Goal: Task Accomplishment & Management: Manage account settings

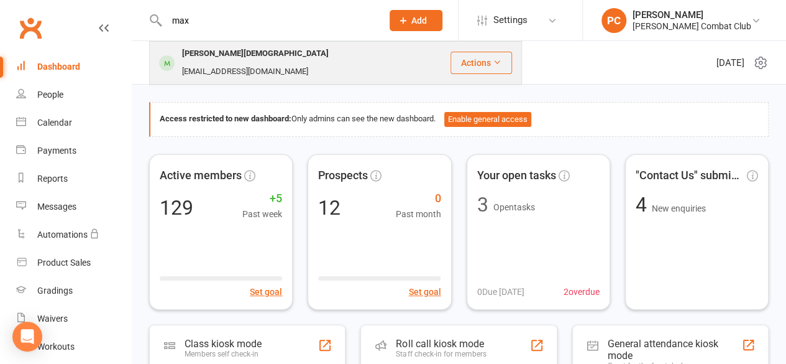
type input "max"
click at [211, 59] on div "[PERSON_NAME][DEMOGRAPHIC_DATA]" at bounding box center [255, 54] width 154 height 18
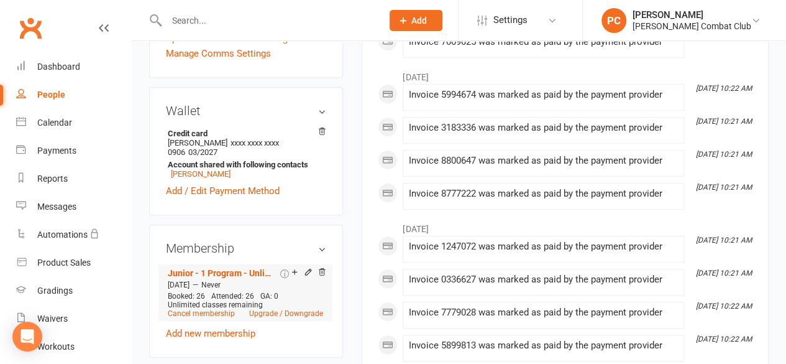
scroll to position [435, 0]
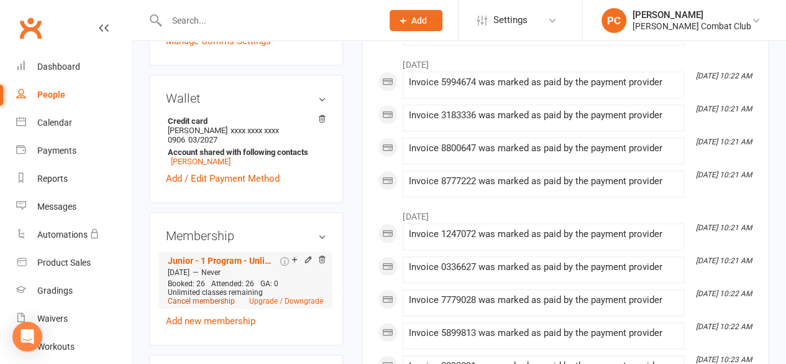
click at [201, 296] on link "Cancel membership" at bounding box center [201, 300] width 67 height 9
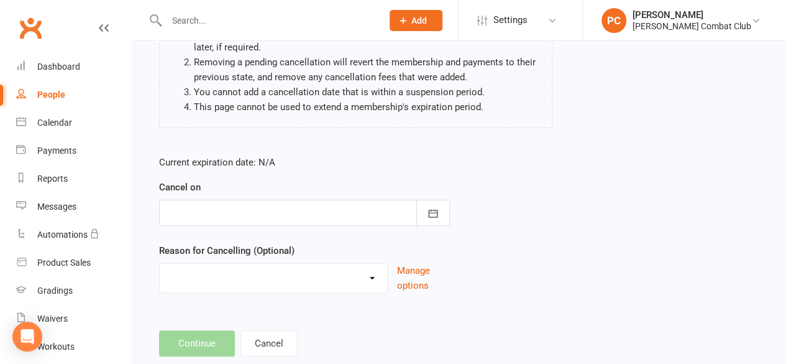
scroll to position [186, 0]
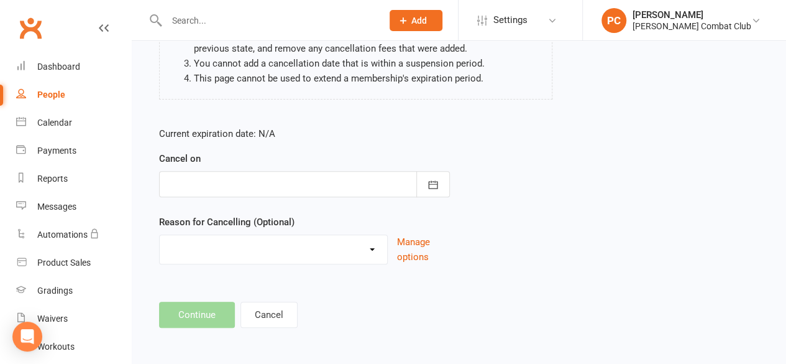
click at [278, 178] on div at bounding box center [304, 184] width 291 height 26
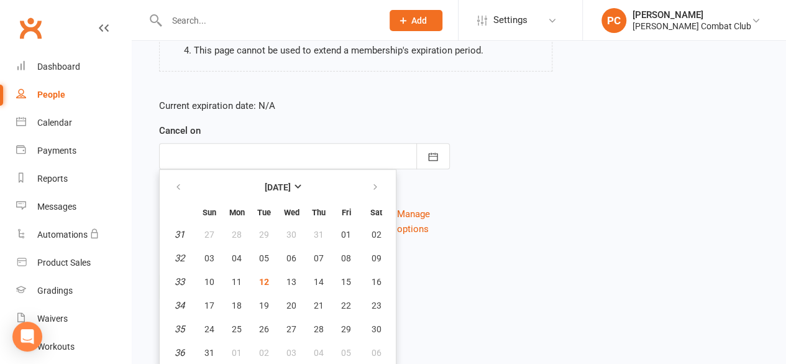
click at [429, 186] on div "Reason for Cancelling (Optional) Holiday Injury Other reason Manage options" at bounding box center [304, 211] width 291 height 50
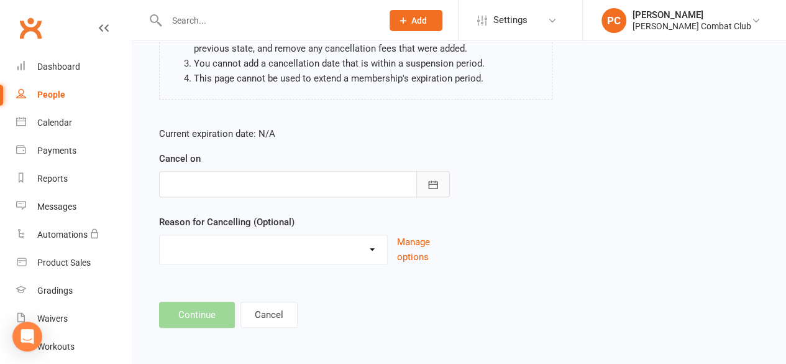
click at [427, 183] on icon "button" at bounding box center [433, 184] width 12 height 12
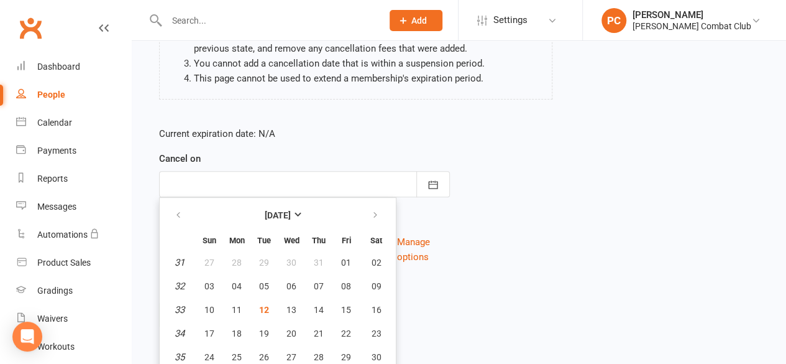
scroll to position [214, 0]
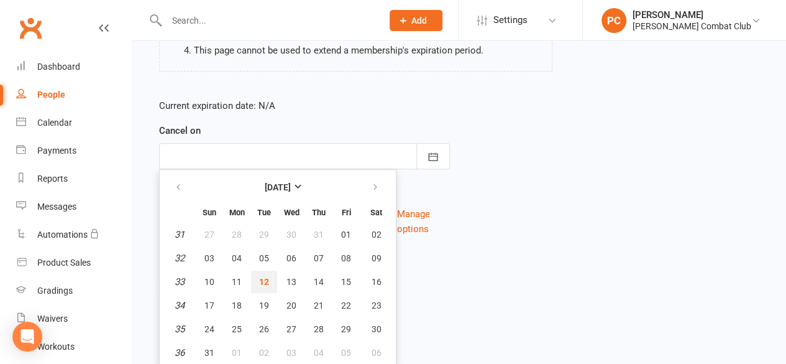
click at [270, 282] on button "12" at bounding box center [264, 281] width 26 height 22
type input "[DATE]"
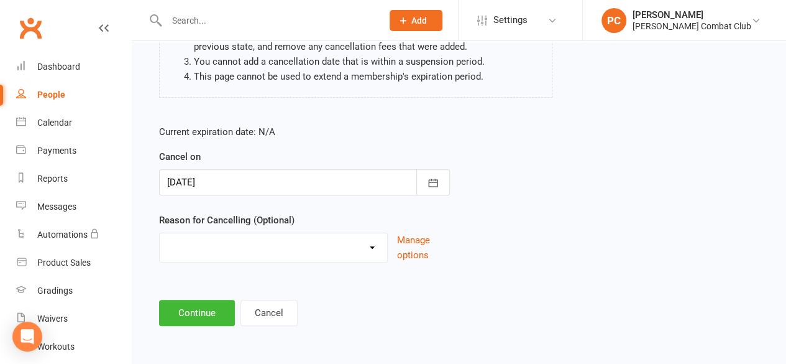
scroll to position [186, 0]
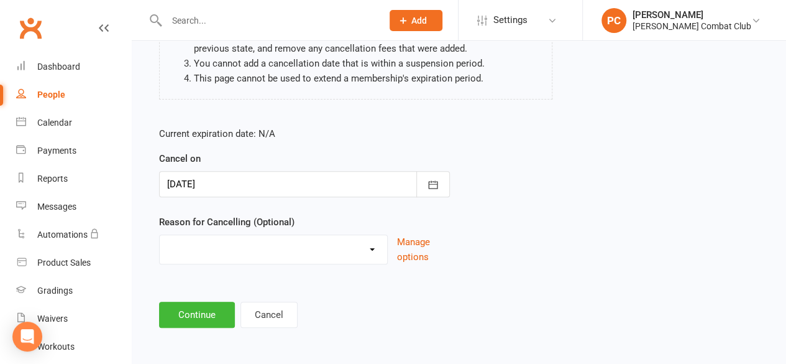
click at [379, 248] on select "Holiday Injury Other reason" at bounding box center [273, 247] width 227 height 25
select select "2"
click at [160, 235] on select "Holiday Injury Other reason" at bounding box center [273, 247] width 227 height 25
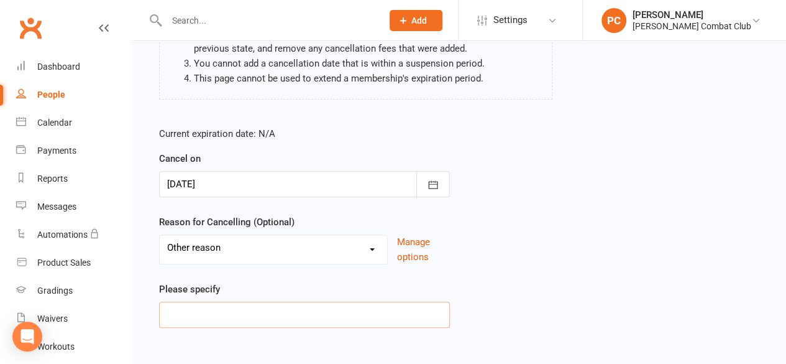
click at [265, 309] on input at bounding box center [304, 314] width 291 height 26
click at [216, 314] on input "Not interestd" at bounding box center [304, 314] width 291 height 26
type input "Not interested"
click at [511, 304] on div "Current expiration date: N/A Cancel on [DATE] [DATE] Sun Mon Tue Wed Thu Fri Sa…" at bounding box center [459, 231] width 618 height 228
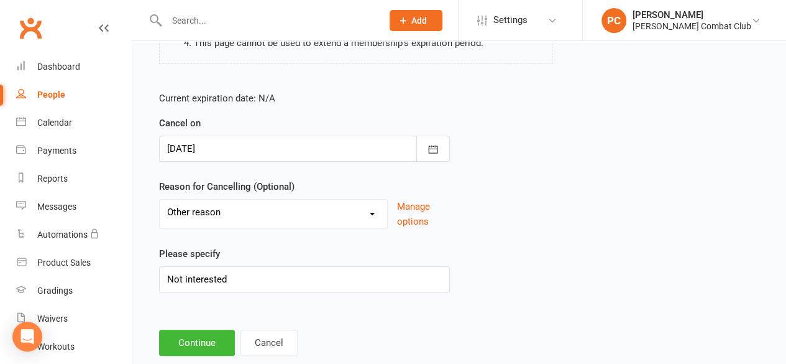
scroll to position [250, 0]
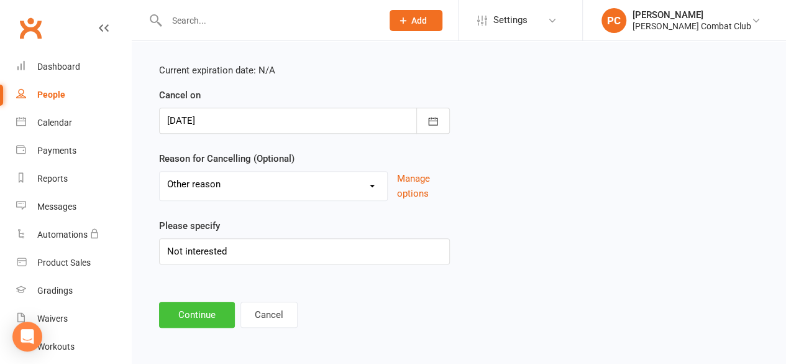
click at [198, 316] on button "Continue" at bounding box center [197, 314] width 76 height 26
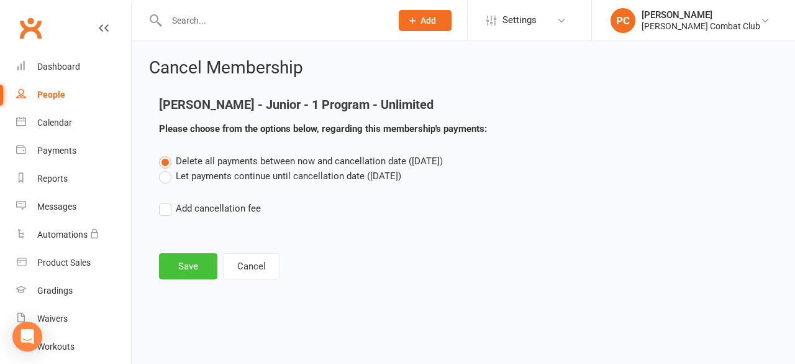
click at [189, 264] on button "Save" at bounding box center [188, 266] width 58 height 26
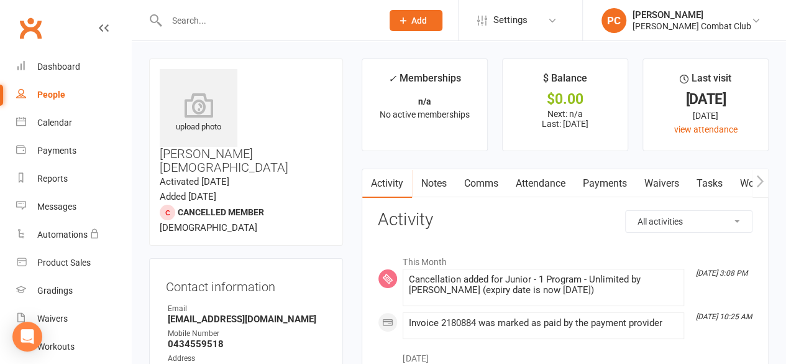
click at [266, 17] on input "text" at bounding box center [268, 20] width 211 height 17
type input "4772"
drag, startPoint x: 208, startPoint y: 16, endPoint x: 160, endPoint y: 21, distance: 47.5
click at [160, 21] on div "4772 No results" at bounding box center [261, 20] width 224 height 40
